Goal: Find contact information: Find contact information

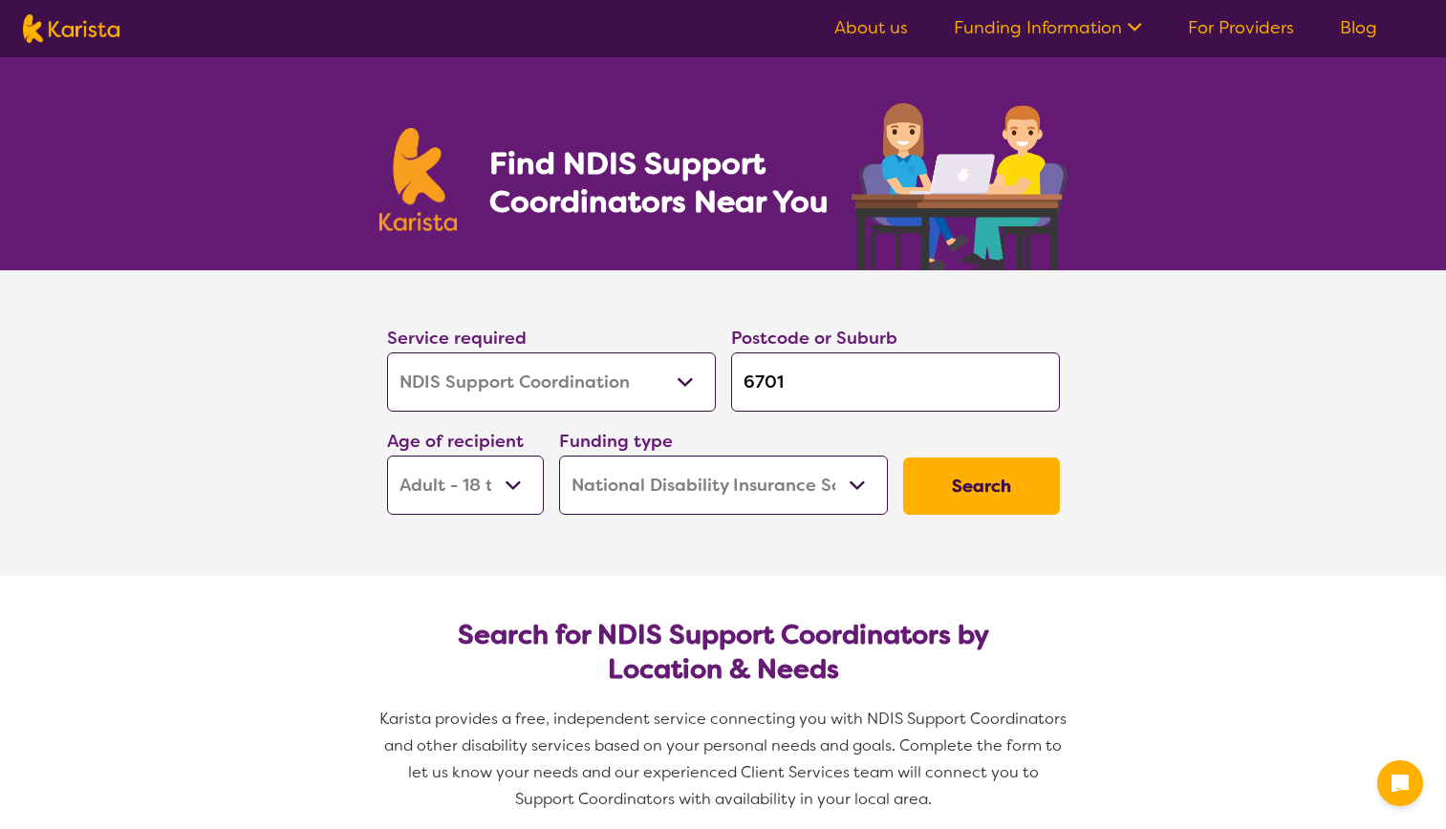
select select "NDIS Support Coordination"
select select "AD"
select select "NDIS"
select select "NDIS Support Coordination"
select select "AD"
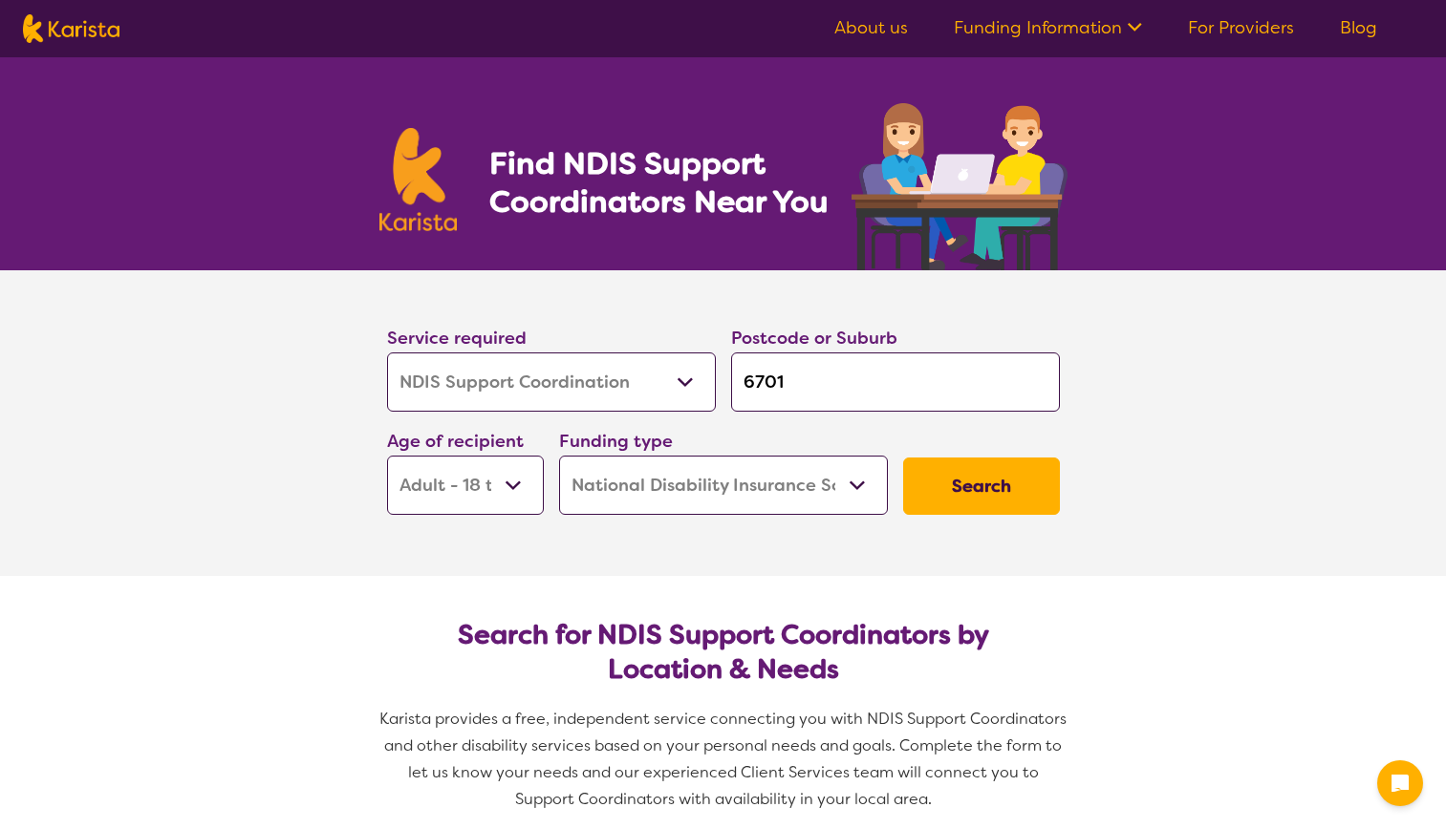
select select "NDIS"
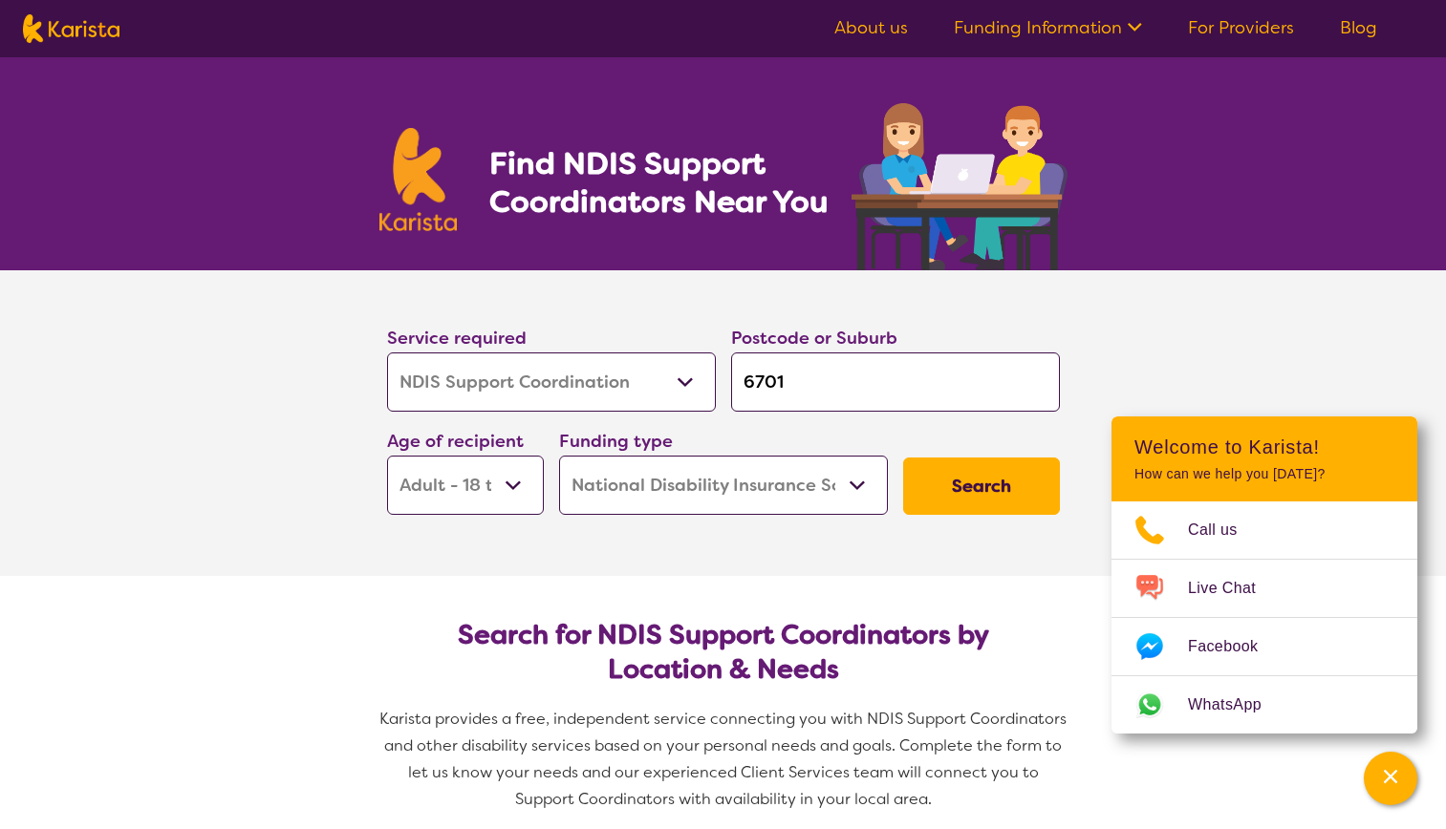
click at [980, 484] on button "Search" at bounding box center [981, 486] width 157 height 57
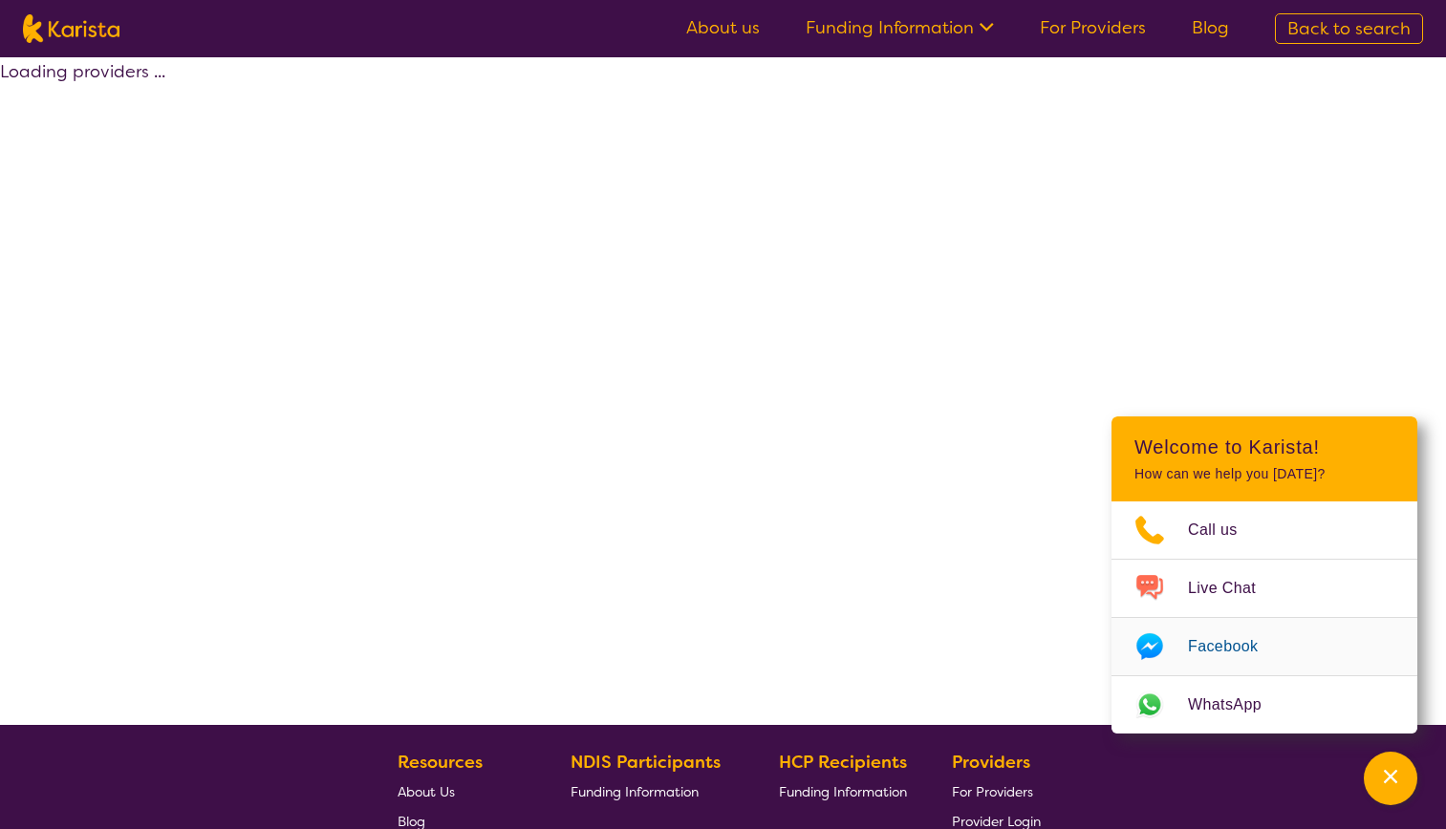
select select "NDIS Support Coordination"
select select "AD"
select select "NDIS"
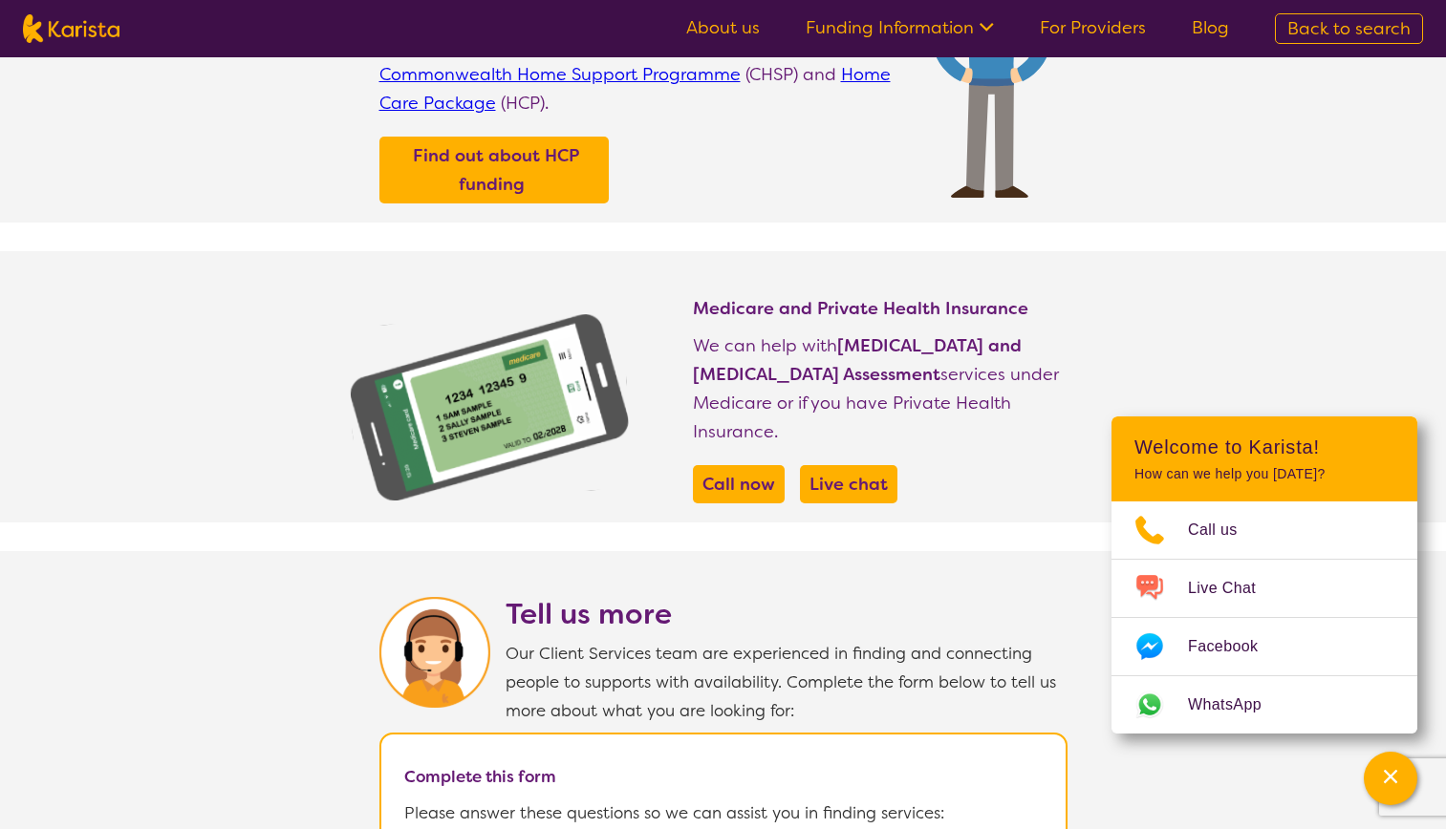
scroll to position [904, 0]
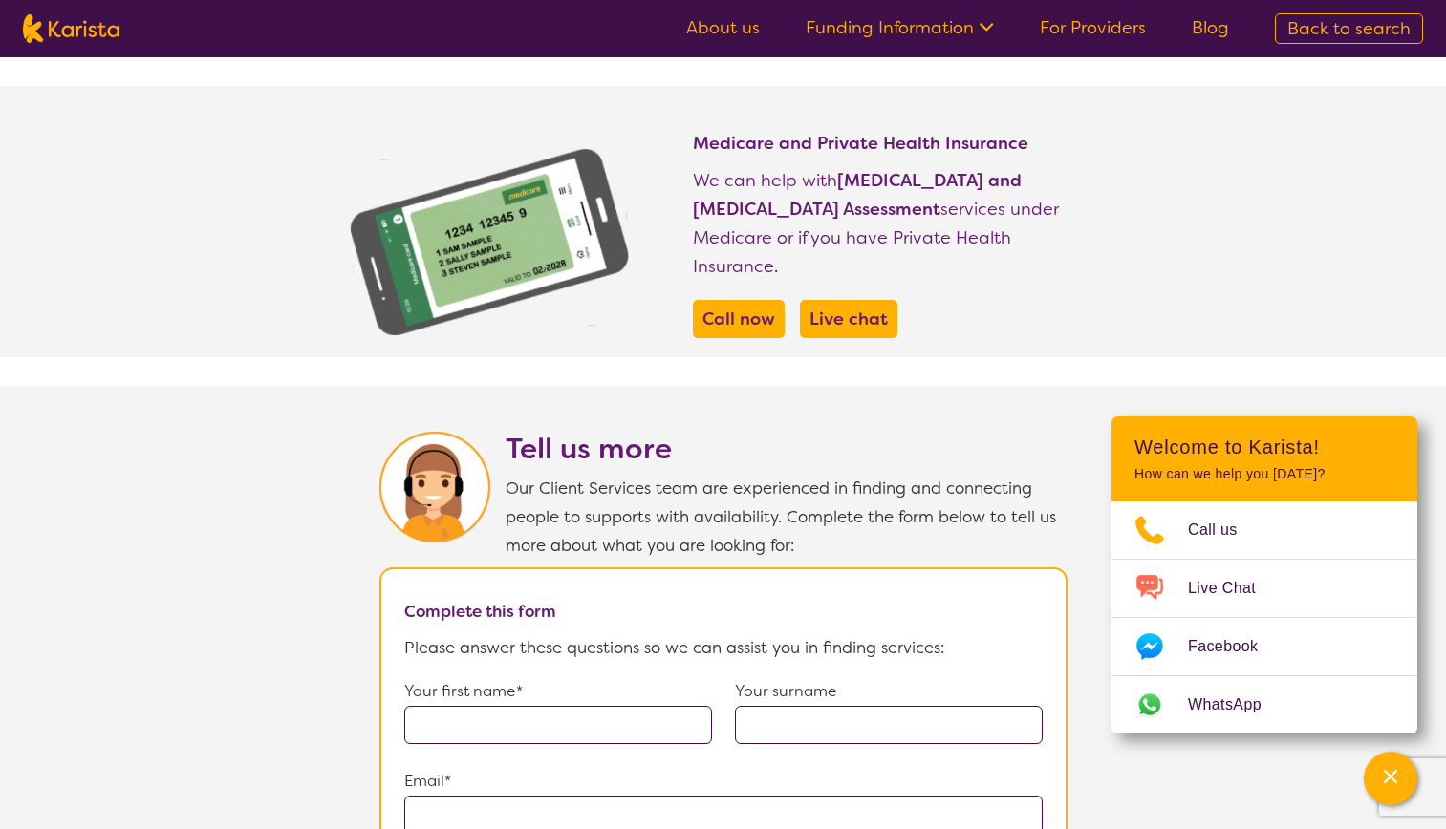
select select "NDIS Support Coordination"
select select "AD"
select select "NDIS"
select select "NDIS Support Coordination"
select select "AD"
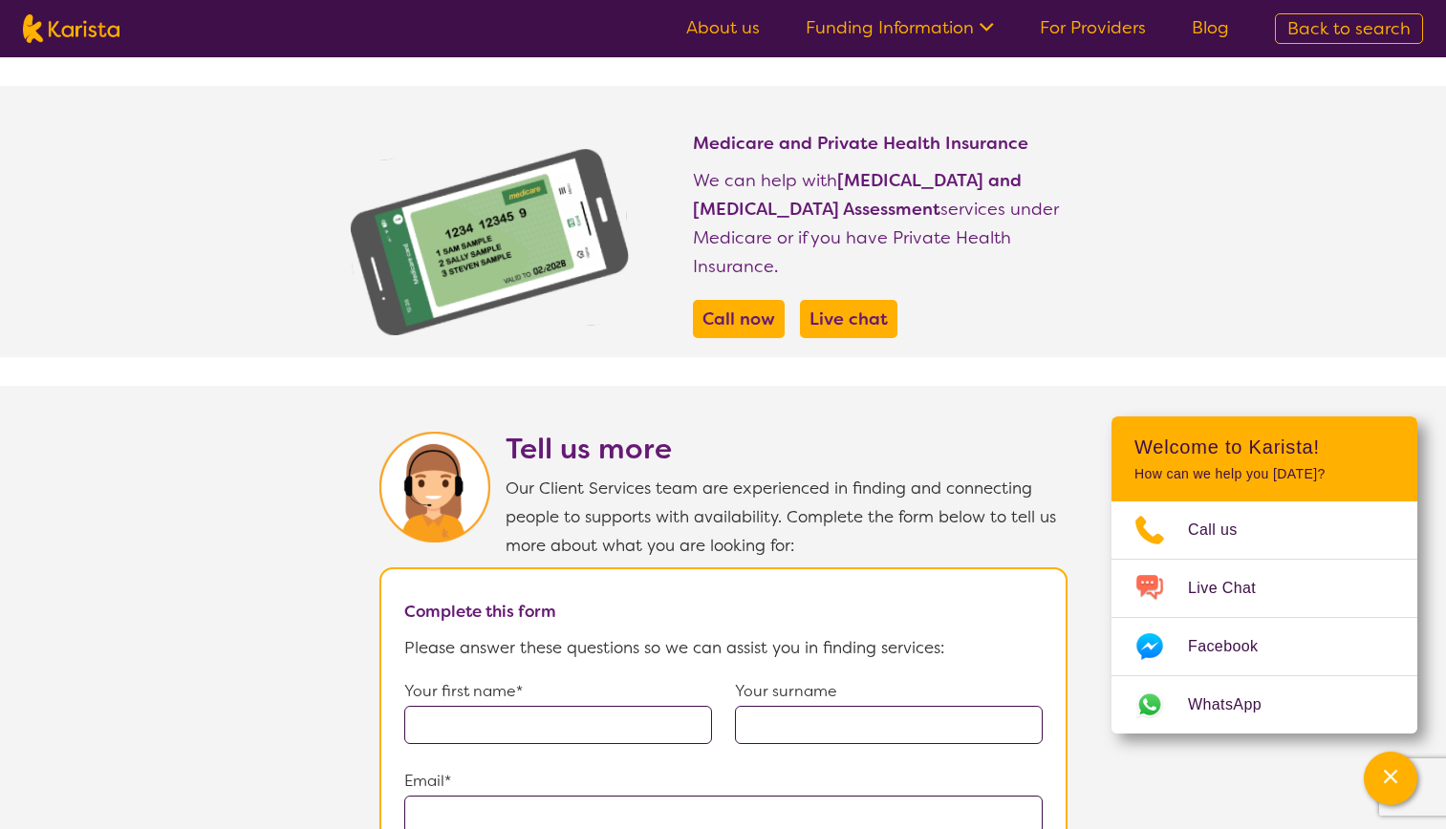
select select "NDIS"
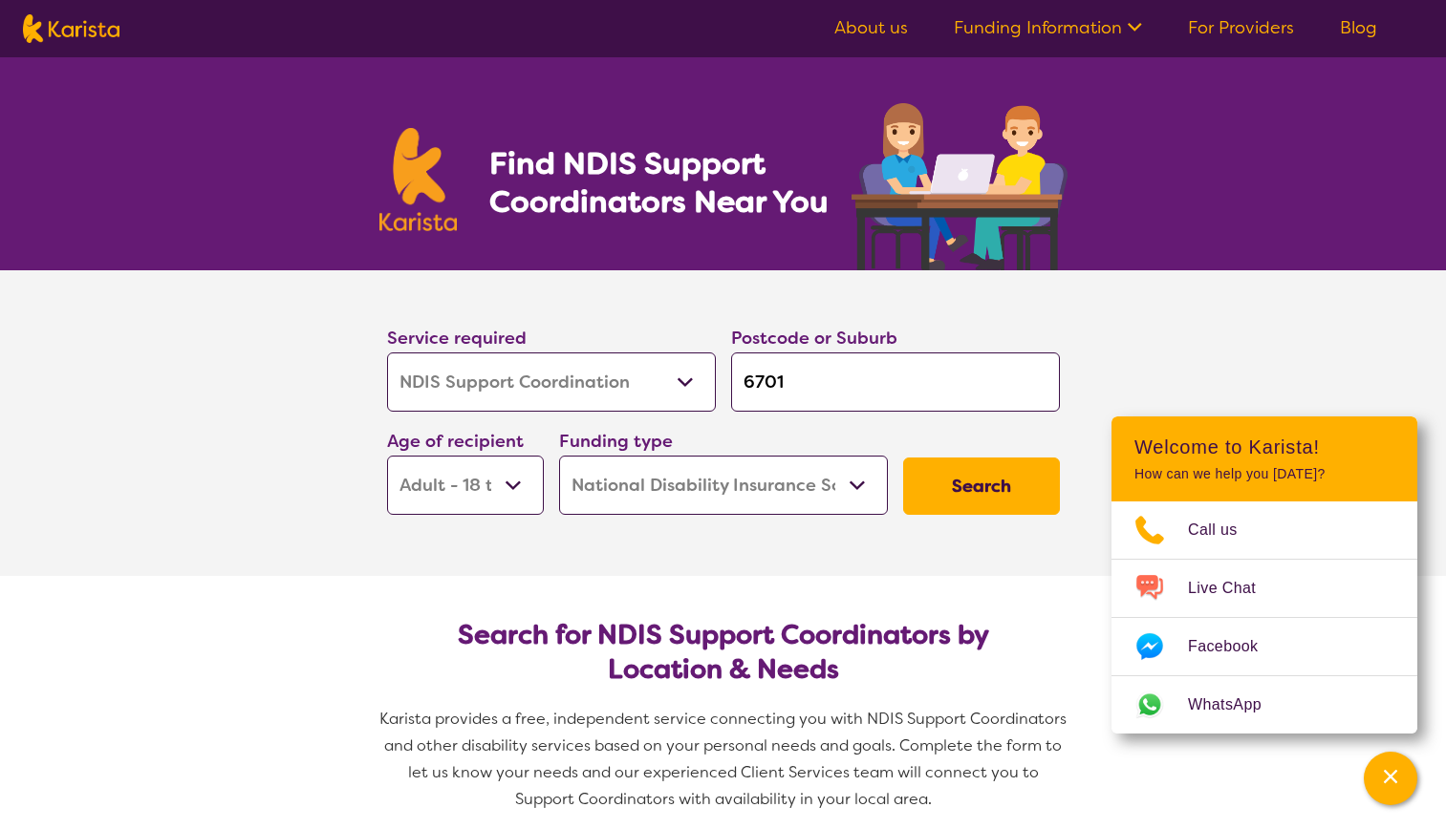
drag, startPoint x: 794, startPoint y: 383, endPoint x: 719, endPoint y: 381, distance: 74.5
click at [719, 381] on div "Service required Allied Health Assistant Assessment ([MEDICAL_DATA] or [MEDICAL…" at bounding box center [723, 419] width 688 height 206
type input "b"
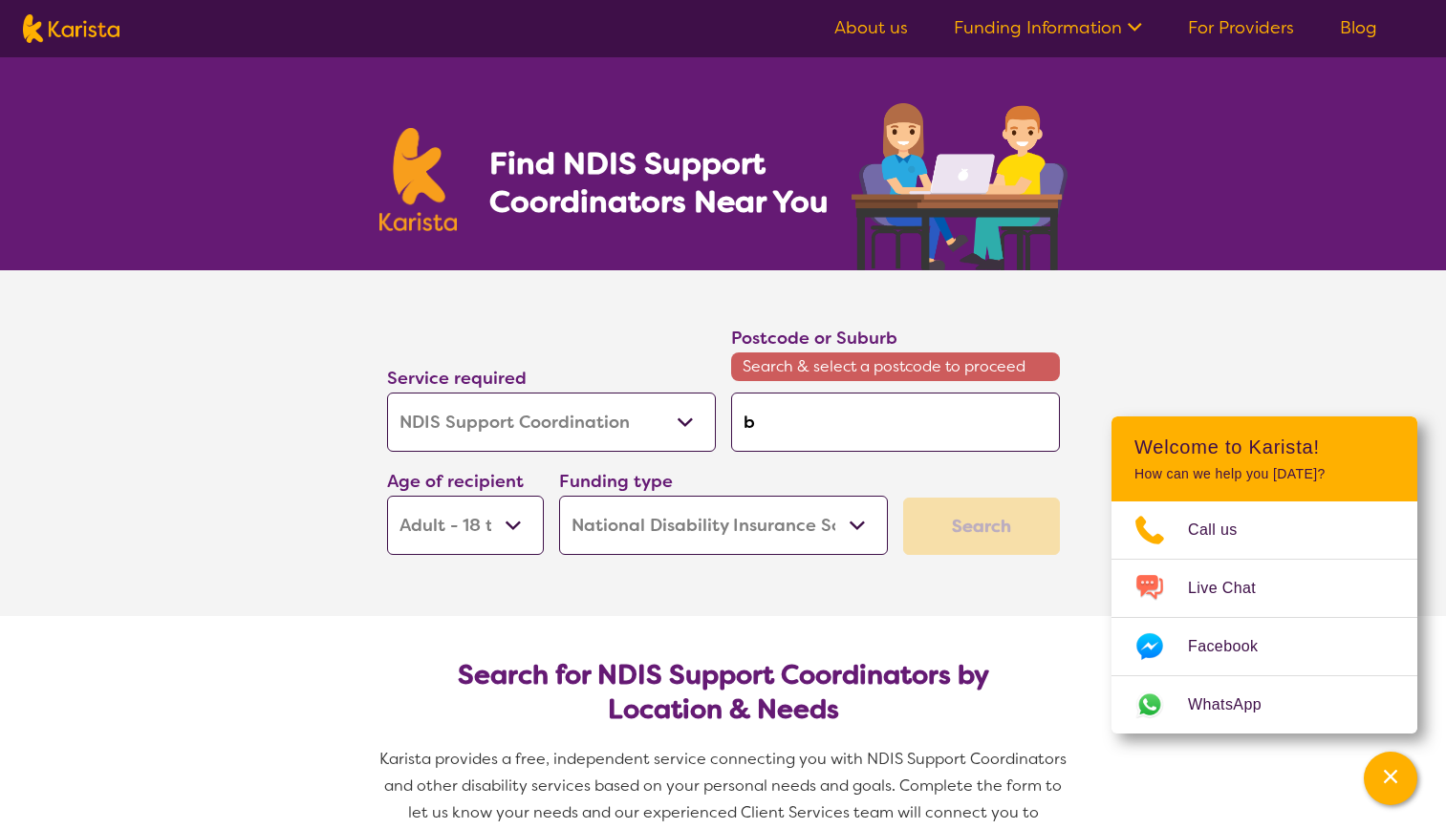
type input "br"
type input "bro"
type input "broo"
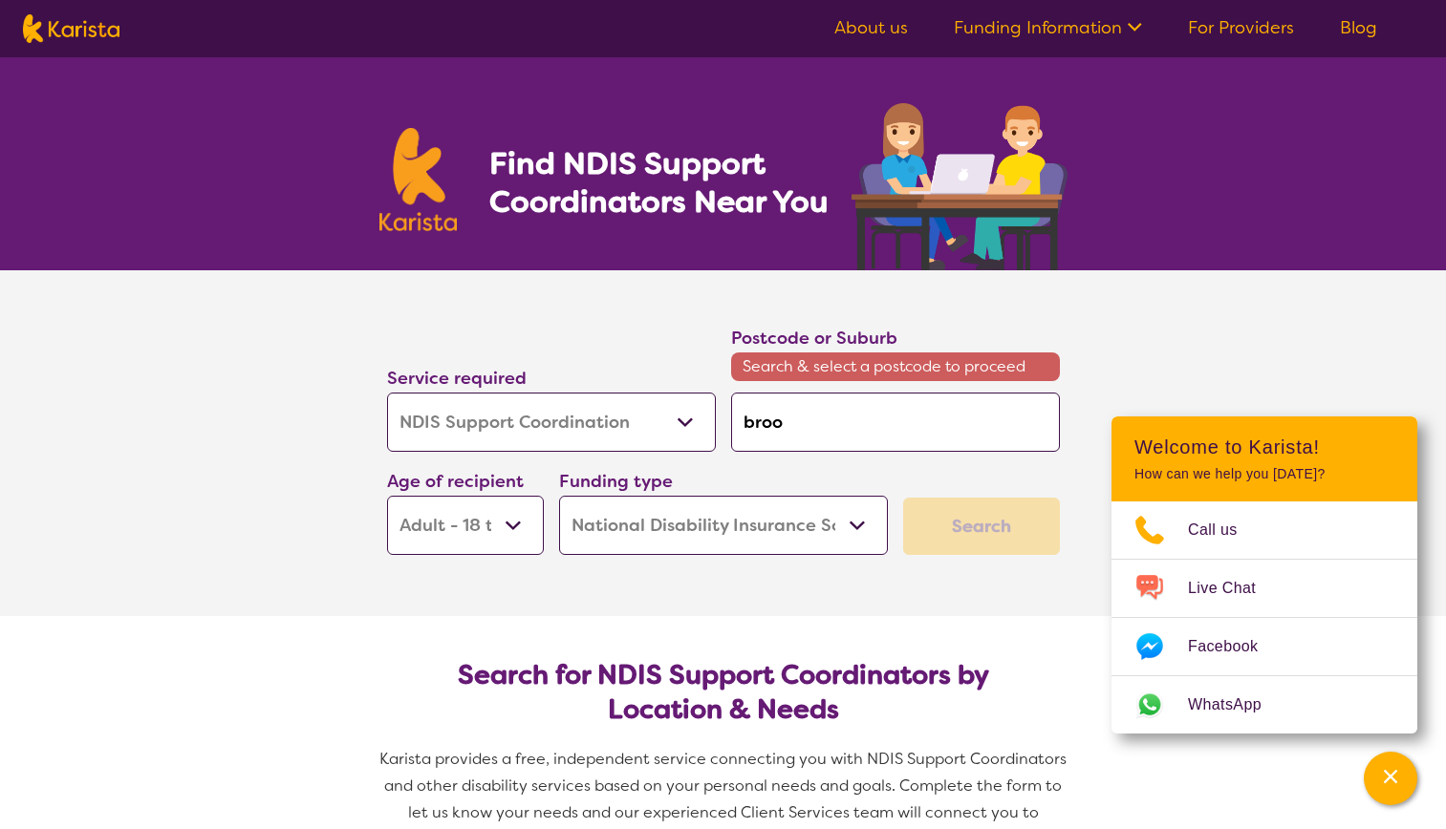
type input "broo"
type input "broom"
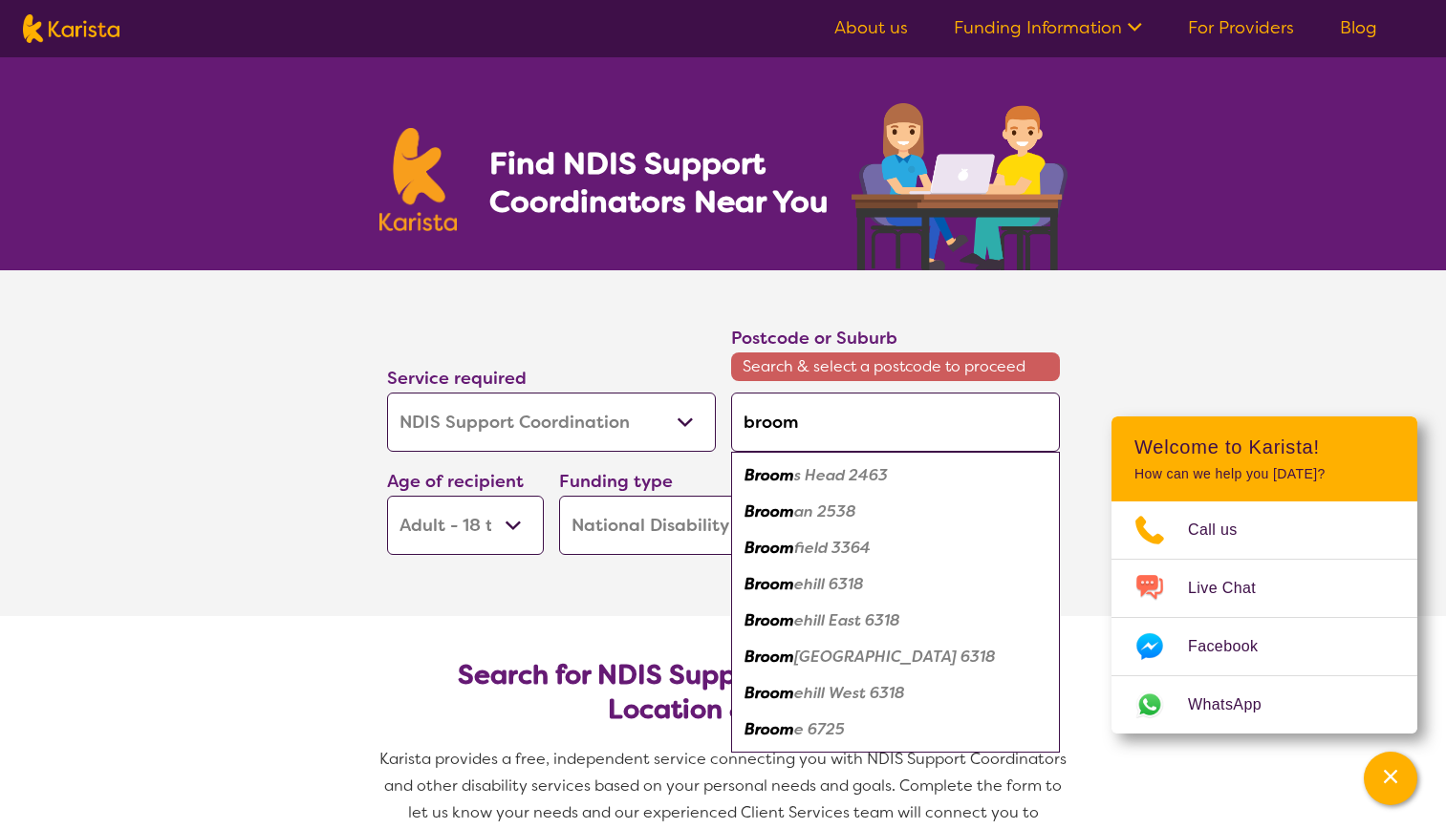
click at [826, 485] on div "Broom s Head 2463" at bounding box center [895, 476] width 310 height 36
type input "2463"
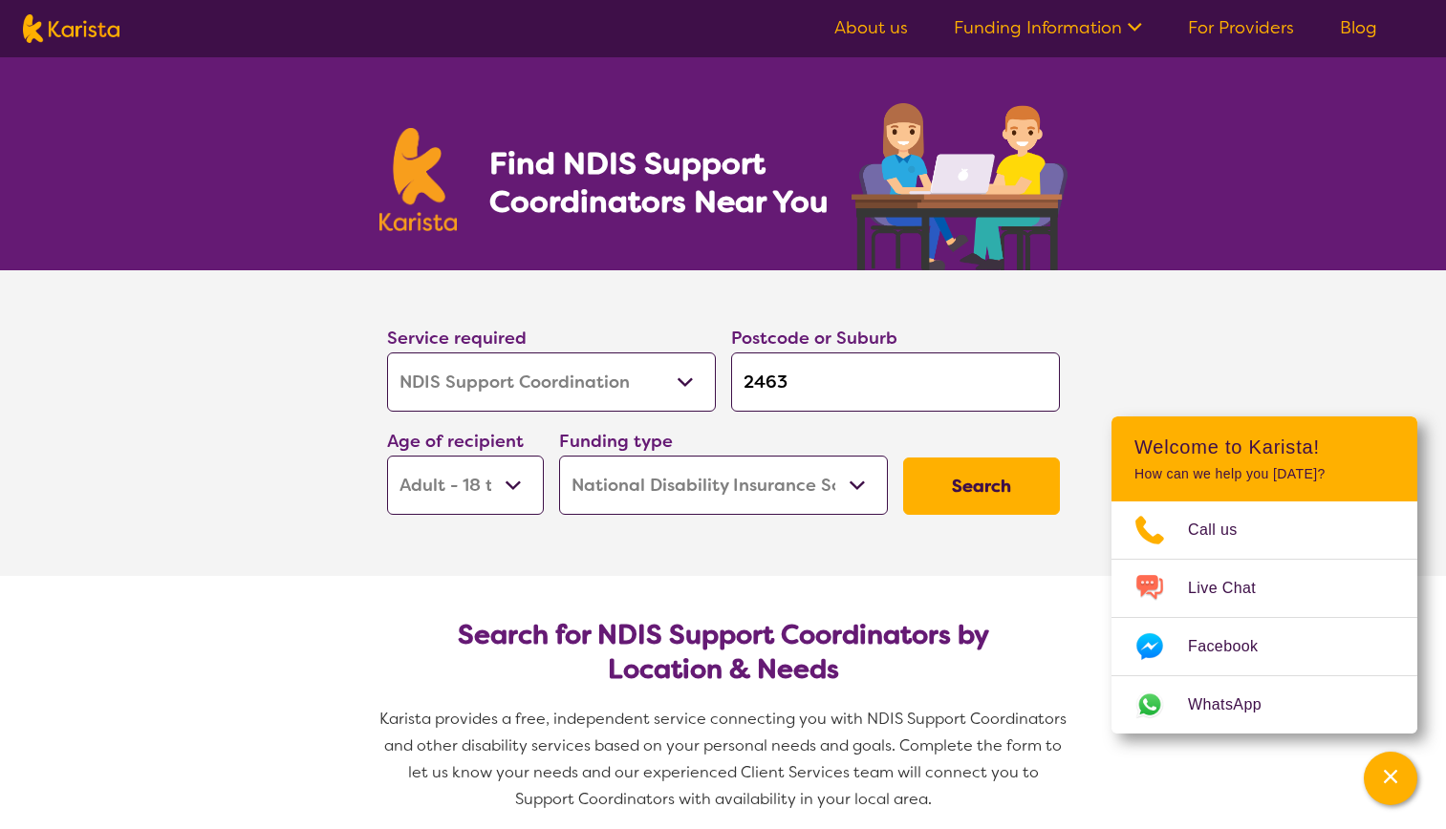
click at [994, 486] on button "Search" at bounding box center [981, 486] width 157 height 57
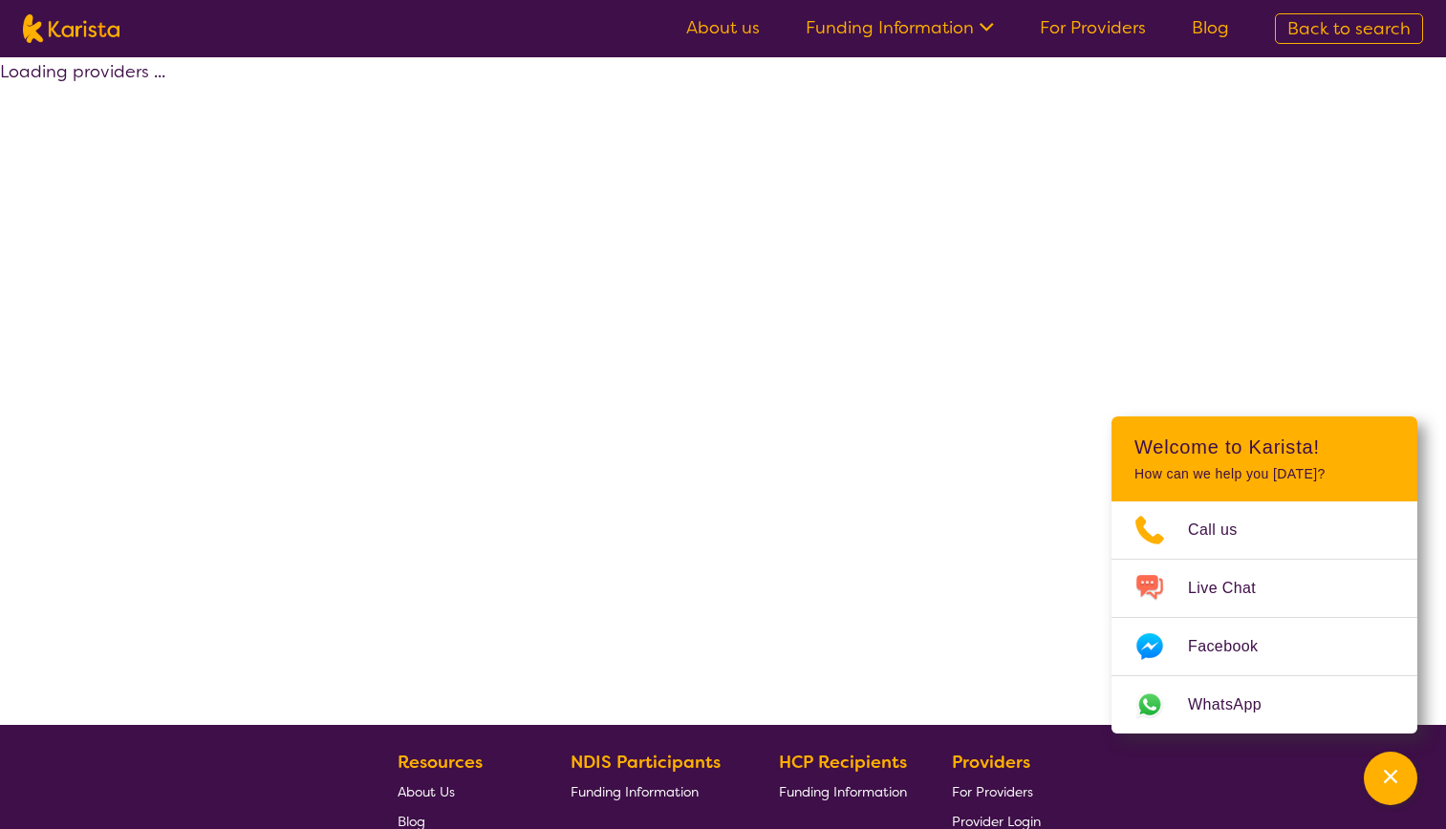
select select "NDIS Support Coordination"
select select "AD"
select select "NDIS"
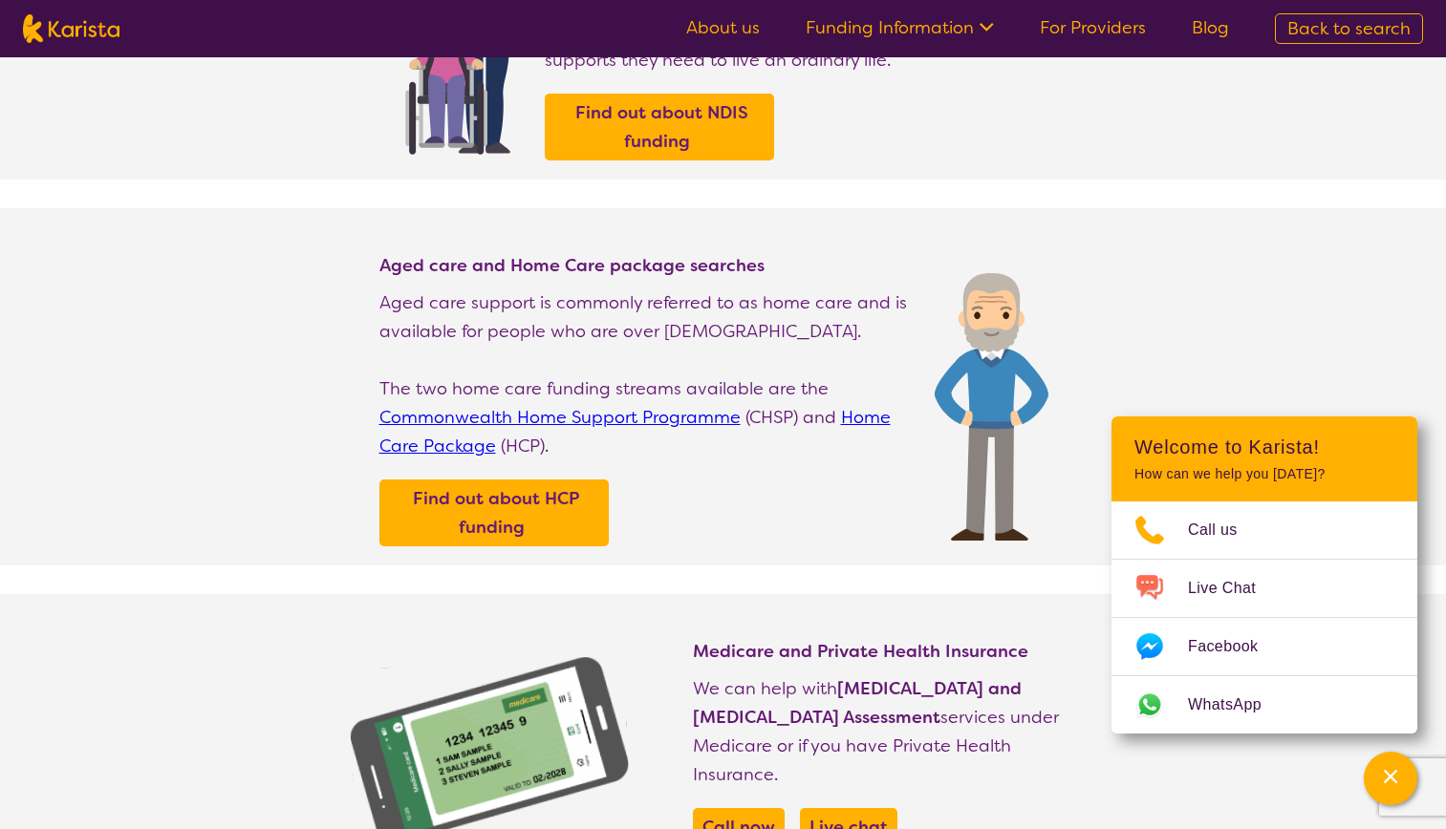
scroll to position [420, 0]
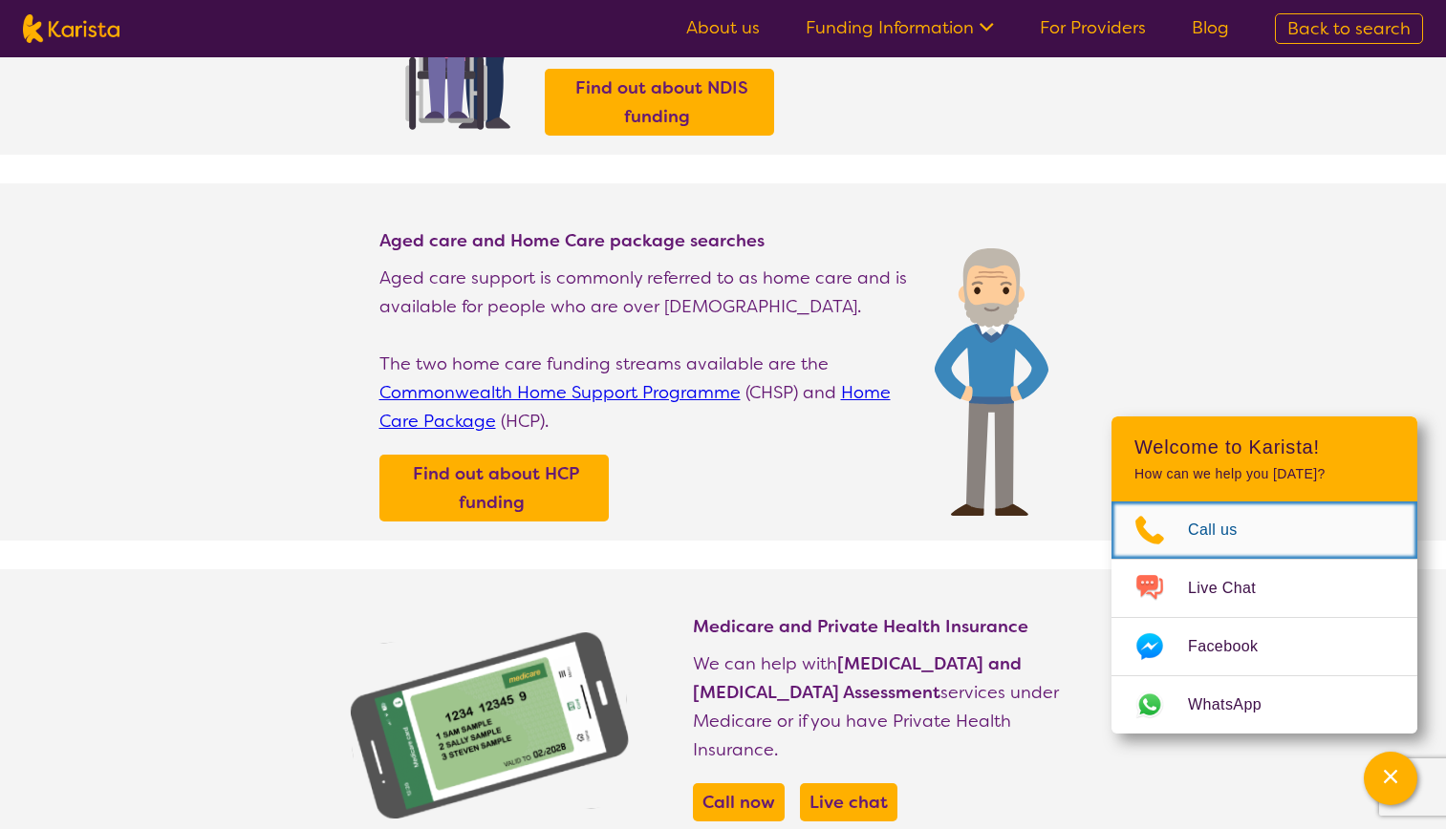
click at [1211, 504] on link "Call us" at bounding box center [1264, 530] width 306 height 57
select select "NDIS Support Coordination"
select select "AD"
select select "NDIS"
select select "NDIS Support Coordination"
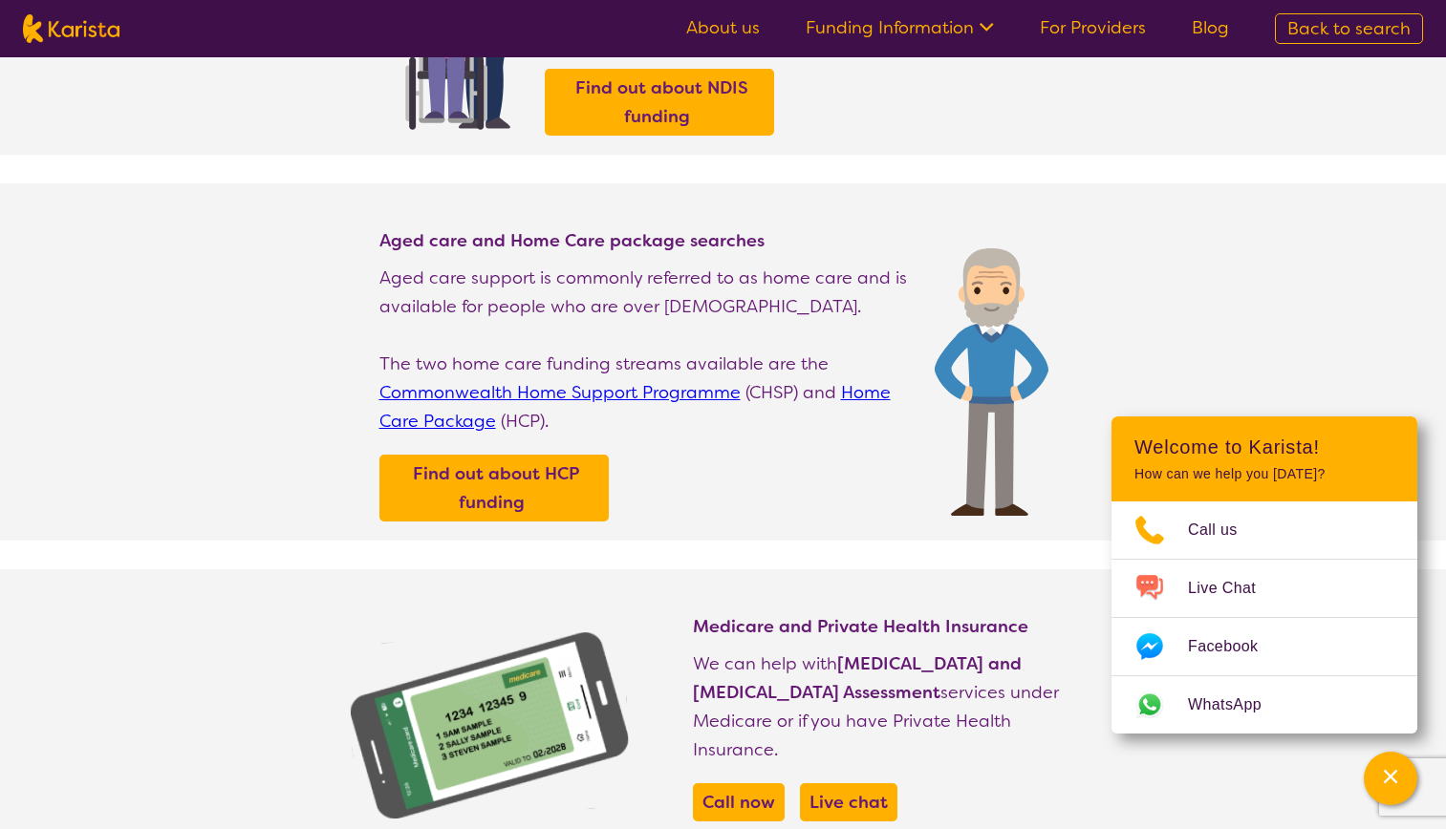
select select "AD"
select select "NDIS"
